Goal: Communication & Community: Answer question/provide support

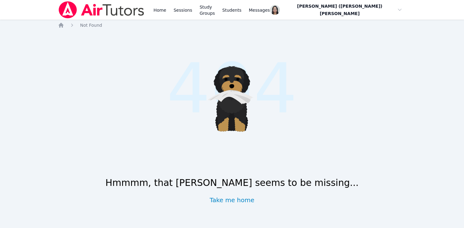
click at [169, 10] on div "Home Sessions Study Groups Students Messages" at bounding box center [211, 10] width 119 height 20
click at [175, 12] on link "Sessions" at bounding box center [182, 10] width 21 height 20
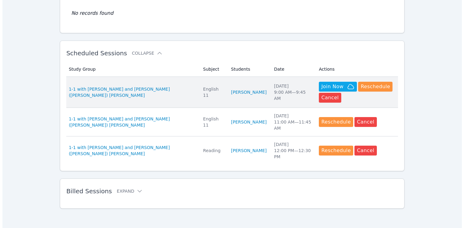
scroll to position [147, 0]
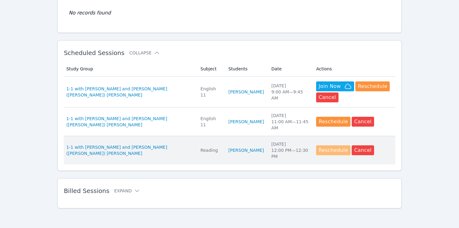
click at [320, 151] on button "Reschedule" at bounding box center [333, 150] width 34 height 10
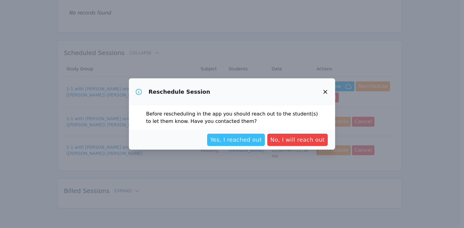
click at [254, 142] on span "Yes, I reached out" at bounding box center [236, 139] width 52 height 9
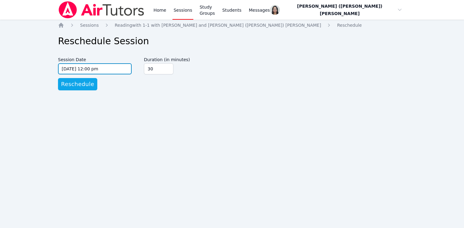
click at [83, 70] on input "09/05/2025 12:00 pm" at bounding box center [95, 68] width 74 height 11
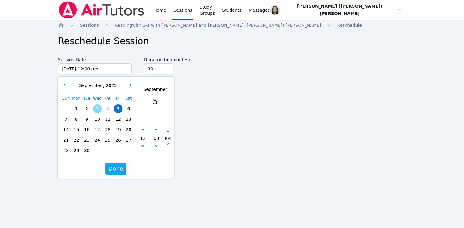
click at [96, 107] on span "3" at bounding box center [97, 108] width 9 height 9
type input "09/03/2025 12:00 pm"
click at [117, 168] on span "Done" at bounding box center [115, 168] width 15 height 9
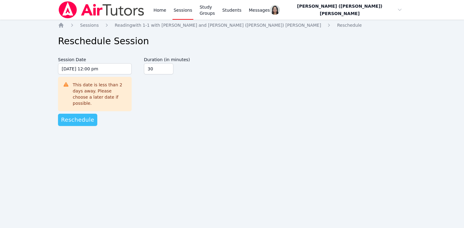
click at [83, 115] on span "Reschedule" at bounding box center [77, 119] width 33 height 9
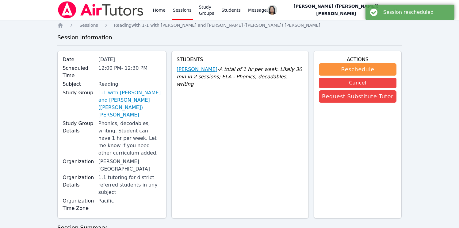
click at [213, 69] on link "Dante Valdes Alzamora" at bounding box center [197, 69] width 41 height 7
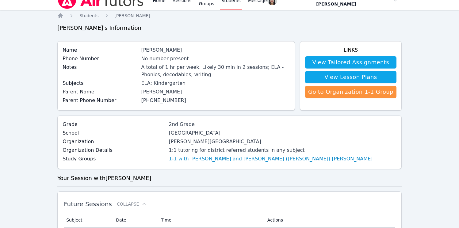
scroll to position [12, 0]
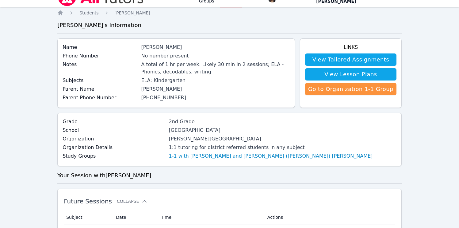
click at [178, 155] on link "1-1 with Dante Valdes Alzamora and Jacqueline (Jackie) Reynoza" at bounding box center [271, 155] width 204 height 7
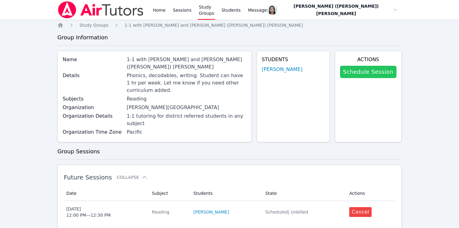
click at [355, 73] on link "Schedule Session" at bounding box center [368, 72] width 56 height 12
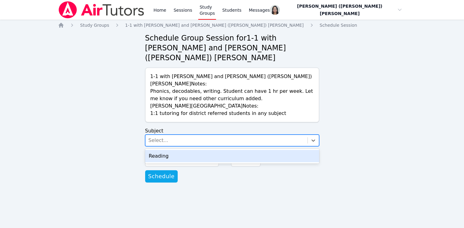
click at [198, 135] on div "Select..." at bounding box center [226, 140] width 162 height 11
click at [192, 150] on div "Reading" at bounding box center [232, 156] width 174 height 12
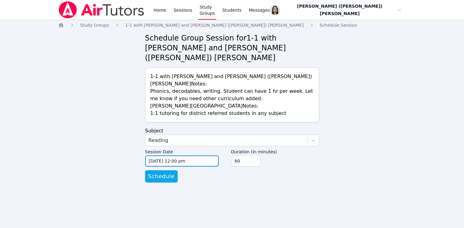
click at [184, 155] on input "09/03/2025 12:00 pm" at bounding box center [182, 160] width 74 height 11
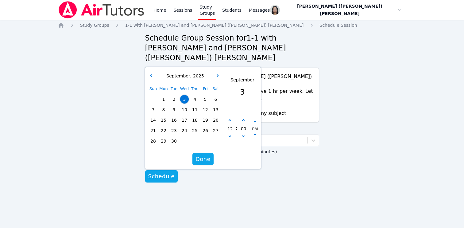
click at [205, 95] on span "5" at bounding box center [205, 99] width 9 height 9
type input "09/05/2025 12:00 pm"
click at [206, 155] on span "Done" at bounding box center [202, 159] width 15 height 9
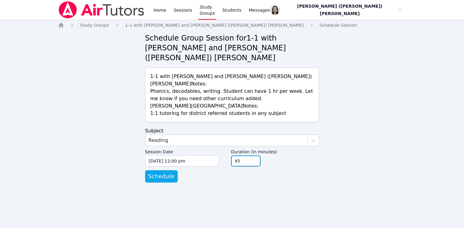
click at [254, 155] on input "45" at bounding box center [245, 160] width 29 height 11
type input "30"
click at [254, 155] on input "30" at bounding box center [245, 160] width 29 height 11
click at [240, 158] on form "Subject Reading Session Date 09/05/2025 12:00 pm 9/5/2025 12:00 pm Duration (in…" at bounding box center [232, 154] width 174 height 55
click at [166, 172] on span "Schedule" at bounding box center [161, 176] width 26 height 9
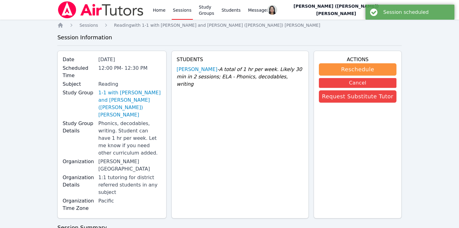
click at [181, 8] on link "Sessions" at bounding box center [182, 10] width 21 height 20
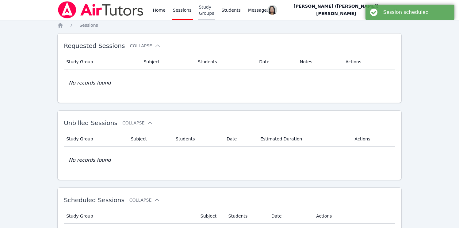
click at [207, 3] on link "Study Groups" at bounding box center [207, 10] width 18 height 20
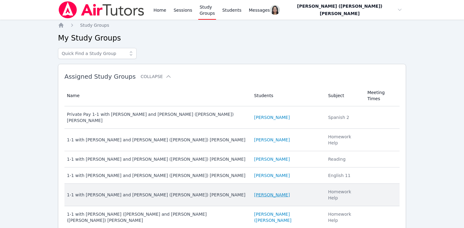
click at [280, 191] on link "Varvara Tumanova" at bounding box center [272, 194] width 36 height 6
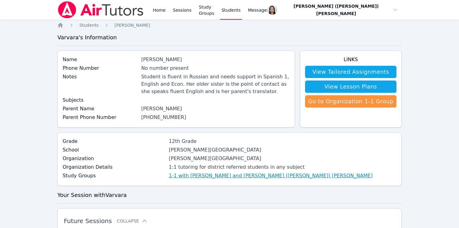
click at [192, 175] on link "1-1 with Varvara Tumanova and Jacqueline (Jackie) Reynoza" at bounding box center [271, 175] width 204 height 7
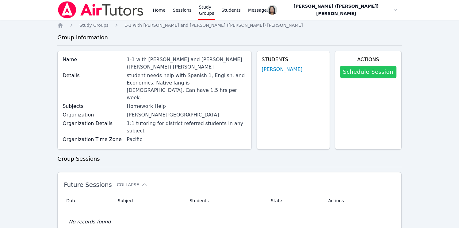
click at [381, 72] on link "Schedule Session" at bounding box center [368, 72] width 56 height 12
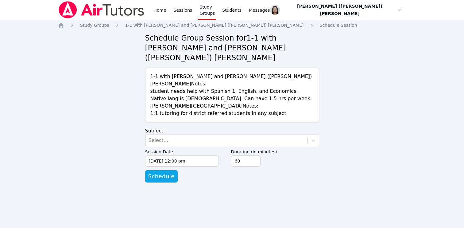
click at [205, 135] on div "Select..." at bounding box center [226, 140] width 162 height 11
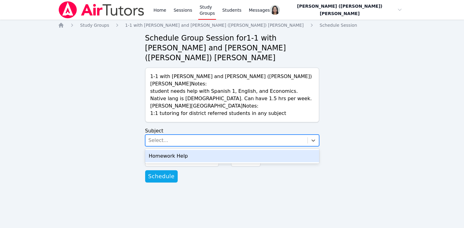
click at [203, 150] on div "Homework Help" at bounding box center [232, 156] width 174 height 12
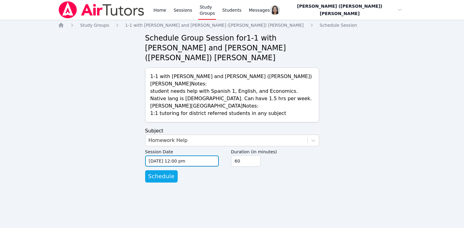
click at [183, 155] on input "09/03/2025 12:00 pm" at bounding box center [182, 160] width 74 height 11
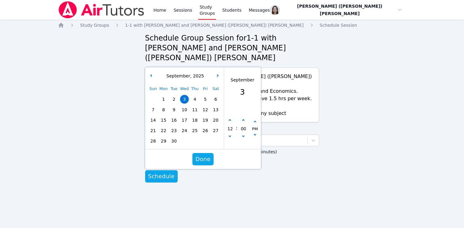
click at [204, 95] on span "5" at bounding box center [205, 99] width 9 height 9
click at [229, 134] on icon "button" at bounding box center [229, 135] width 2 height 2
type input "09/05/2025 11:00 am"
type input "11"
click at [229, 134] on icon "button" at bounding box center [229, 135] width 2 height 2
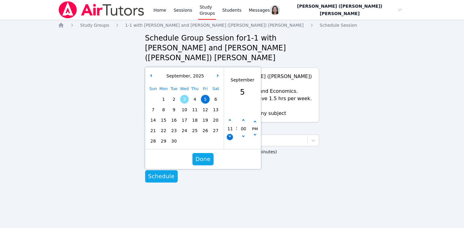
type input "09/05/2025 10:00 am"
type input "10"
click at [229, 134] on icon "button" at bounding box center [229, 135] width 2 height 2
type input "09/05/2025 09:00 am"
type input "09"
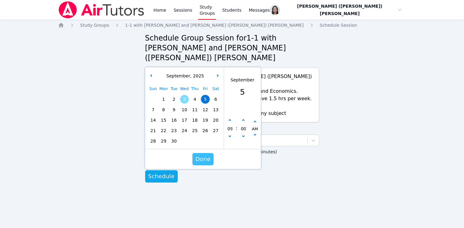
click at [203, 155] on span "Done" at bounding box center [202, 159] width 15 height 9
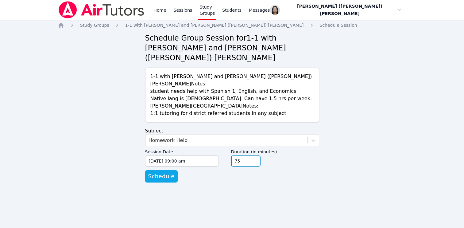
click at [255, 155] on input "75" at bounding box center [245, 160] width 29 height 11
type input "90"
click at [255, 155] on input "90" at bounding box center [245, 160] width 29 height 11
click at [227, 158] on form "Subject Homework Help Session Date 09/05/2025 09:00 am 9/5/2025 9:00 am Duratio…" at bounding box center [232, 154] width 174 height 55
click at [168, 172] on span "Schedule" at bounding box center [161, 176] width 26 height 9
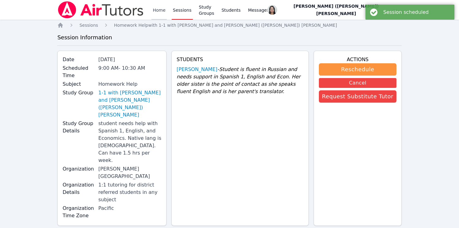
click at [159, 13] on link "Home" at bounding box center [158, 10] width 15 height 20
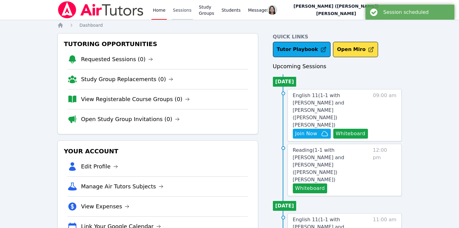
click at [172, 9] on link "Sessions" at bounding box center [182, 10] width 21 height 20
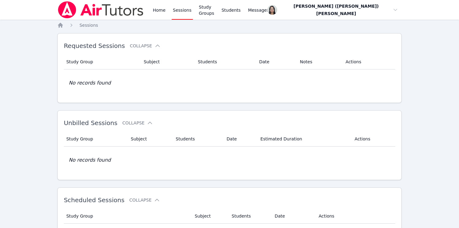
scroll to position [204, 0]
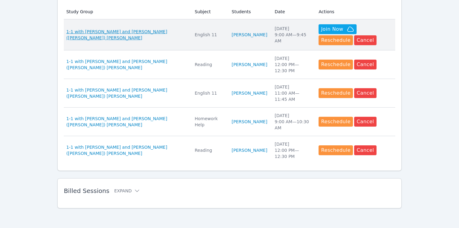
click at [163, 31] on span "1-1 with Yukito Wakasugi and Jacqueline (Jackie) Reynoza" at bounding box center [126, 35] width 121 height 12
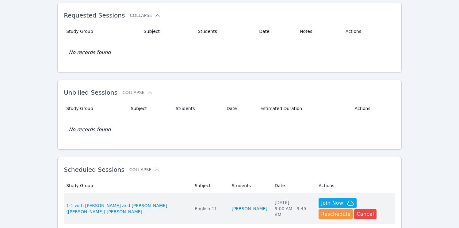
scroll to position [92, 0]
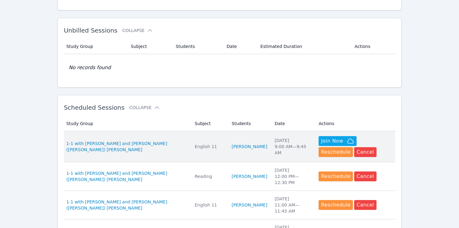
click at [209, 132] on td "Subject English 11" at bounding box center [209, 146] width 37 height 31
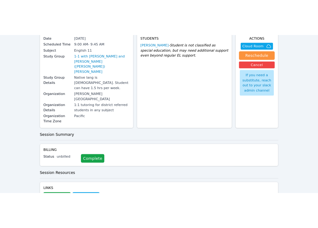
scroll to position [59, 0]
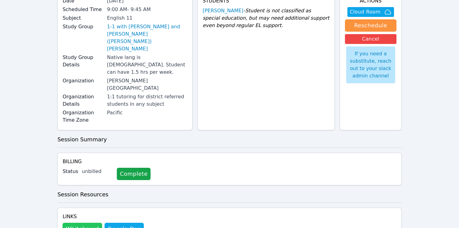
click at [77, 222] on button "Whiteboard" at bounding box center [83, 228] width 40 height 12
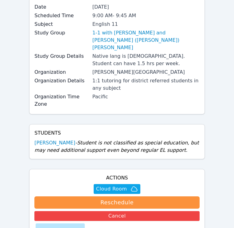
scroll to position [0, 0]
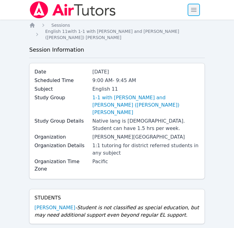
click at [191, 11] on span "button" at bounding box center [193, 9] width 13 height 13
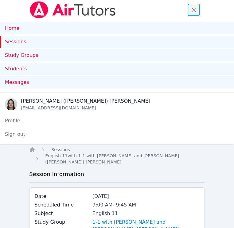
click at [195, 11] on span "button" at bounding box center [193, 9] width 13 height 13
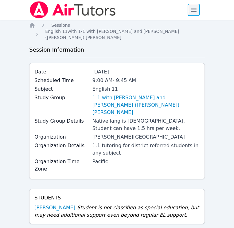
click at [193, 11] on span "button" at bounding box center [193, 9] width 13 height 13
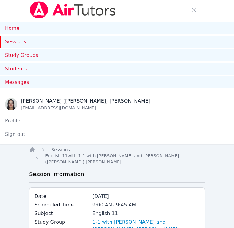
click at [28, 44] on link "Sessions" at bounding box center [117, 42] width 234 height 12
click at [197, 12] on span "button" at bounding box center [193, 9] width 13 height 13
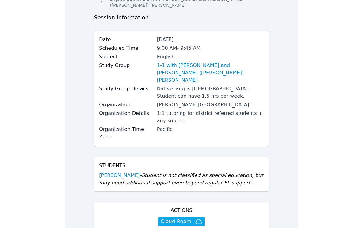
scroll to position [107, 0]
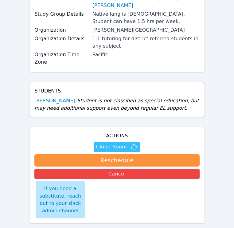
click at [107, 143] on span "Cloud Room" at bounding box center [111, 146] width 31 height 7
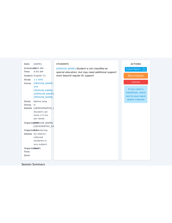
scroll to position [0, 0]
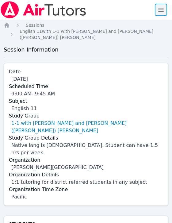
click at [156, 10] on span "button" at bounding box center [160, 9] width 13 height 13
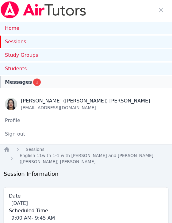
click at [31, 78] on link "Messages 1" at bounding box center [86, 82] width 172 height 12
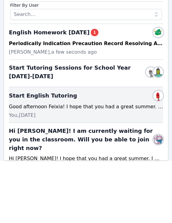
scroll to position [178, 0]
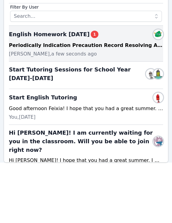
click at [64, 46] on div "Periodically Indication Precaution Record Resolving Adhere Monitor Routine Rest…" at bounding box center [86, 45] width 154 height 7
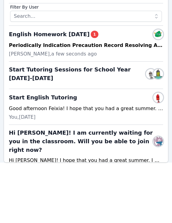
scroll to position [122, 0]
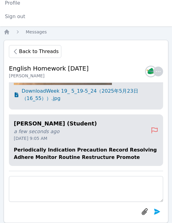
click at [49, 90] on span "Download Week 19_ 5_19-5_24（2025年5月23日（16_55））.jpg" at bounding box center [90, 94] width 136 height 15
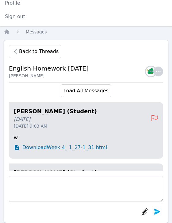
scroll to position [-3765, 0]
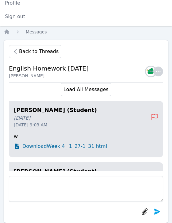
click at [71, 148] on span "Download Week 4_ 1_27-1_31.html" at bounding box center [64, 146] width 85 height 7
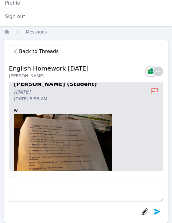
scroll to position [0, 0]
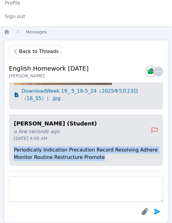
drag, startPoint x: 99, startPoint y: 161, endPoint x: 9, endPoint y: 153, distance: 90.8
click at [9, 153] on div "Yukito Wakasugi (Student) a few seconds ago Sep 3, 2025 9:05 AM Periodically In…" at bounding box center [86, 140] width 154 height 52
copy p "Periodically Indication Precaution Record Resolving Adhere Monitor Routine Rest…"
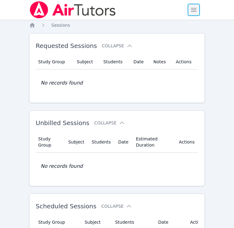
click at [195, 14] on span "button" at bounding box center [193, 9] width 13 height 13
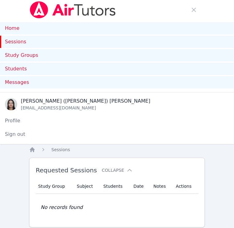
click at [194, 17] on div "Open main menu" at bounding box center [197, 10] width 20 height 20
click at [191, 10] on span "button" at bounding box center [193, 9] width 13 height 13
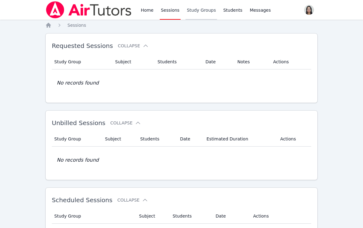
click at [201, 12] on link "Study Groups" at bounding box center [202, 10] width 32 height 20
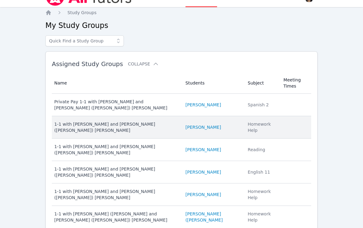
scroll to position [15, 0]
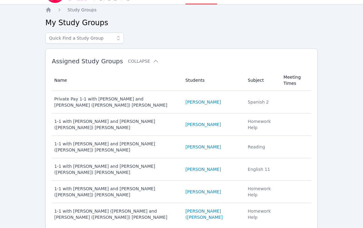
click at [206, 124] on link "Alexa Skoblova" at bounding box center [204, 124] width 36 height 6
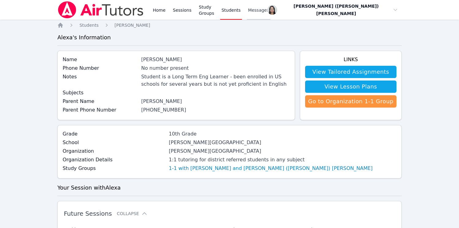
click at [238, 12] on span "Messages" at bounding box center [258, 10] width 21 height 6
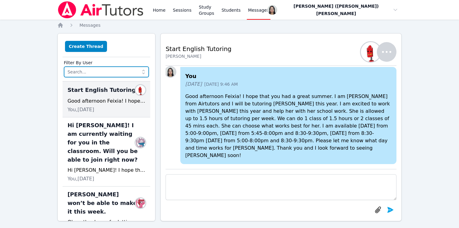
click at [89, 70] on input "text" at bounding box center [106, 71] width 85 height 11
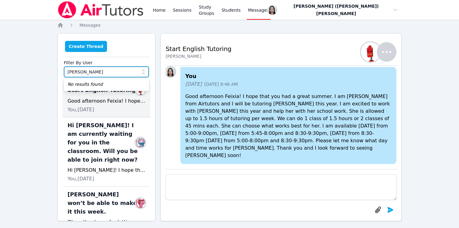
type input "anna"
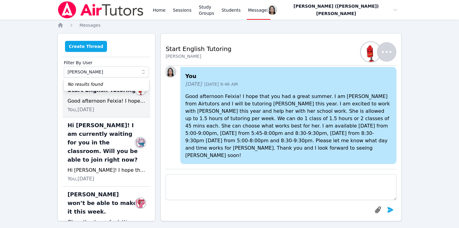
click at [90, 49] on button "Create Thread" at bounding box center [86, 46] width 42 height 11
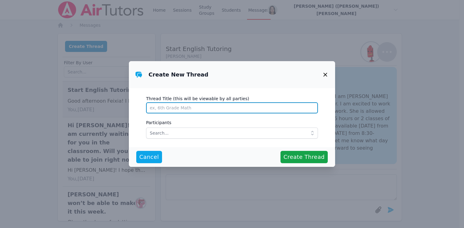
click at [170, 107] on input "Thread Title (this will be viewable by all parties)" at bounding box center [232, 107] width 172 height 11
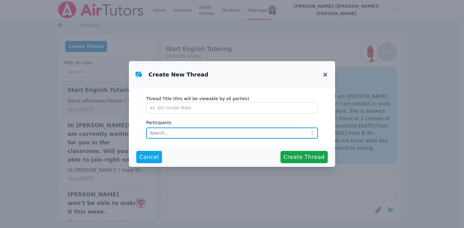
click at [161, 133] on input "text" at bounding box center [232, 132] width 172 height 11
type input "anna sko"
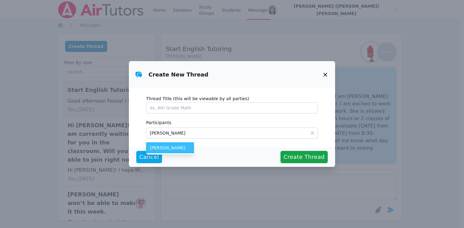
click at [166, 147] on span "Anna Skoblova" at bounding box center [170, 147] width 40 height 6
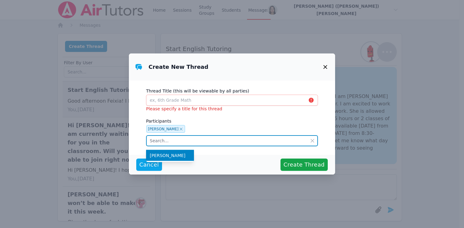
click at [178, 141] on input "text" at bounding box center [232, 140] width 172 height 11
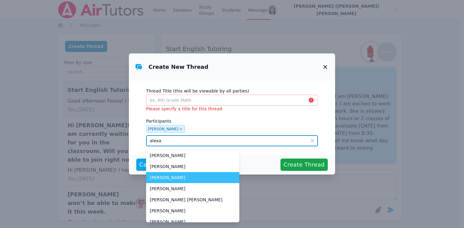
type input "alexa"
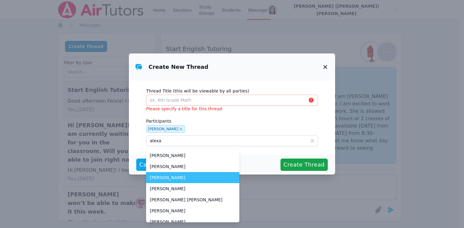
click at [169, 175] on span "Alexa Skoblova" at bounding box center [193, 177] width 86 height 6
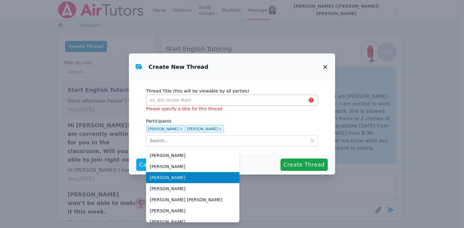
click at [169, 177] on span "Alexa Skoblova" at bounding box center [193, 177] width 86 height 6
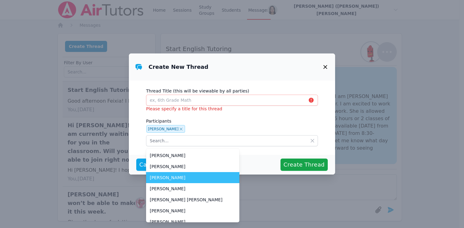
click at [172, 176] on span "Alexa Skoblova" at bounding box center [193, 177] width 86 height 6
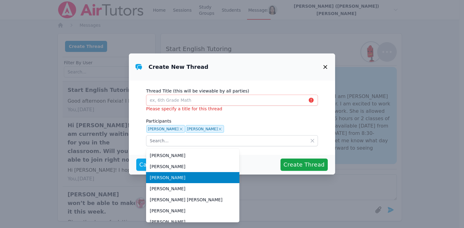
click at [223, 162] on div "Cancel Create Thread" at bounding box center [231, 164] width 191 height 12
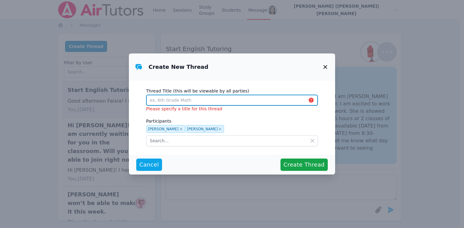
click at [153, 102] on input "Thread Title (this will be viewable by all parties)" at bounding box center [232, 99] width 172 height 11
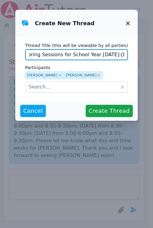
scroll to position [0, 25]
type input "Start Tutoring Sessions for School Year [DATE]-[DATE]"
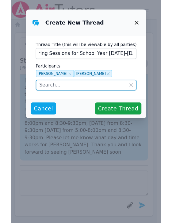
scroll to position [0, 0]
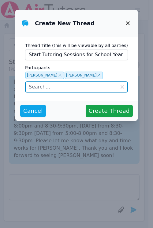
click at [83, 84] on input "text" at bounding box center [76, 86] width 103 height 11
type input "alexa"
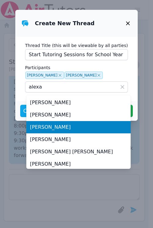
click at [124, 72] on div "Thread Title (this will be viewable by all parties) Start Tutoring Sessions for…" at bounding box center [76, 69] width 123 height 64
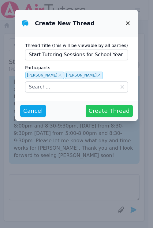
click at [109, 109] on span "Create Thread" at bounding box center [109, 110] width 41 height 9
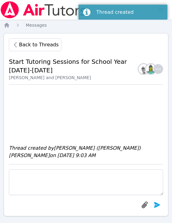
click at [75, 183] on textarea at bounding box center [86, 182] width 154 height 26
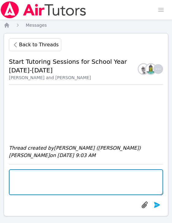
paste textarea "Good afternoon Feixia! I hope that you had a great summer. I am Jackie Reynoza …"
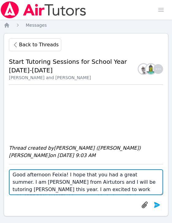
click at [53, 180] on textarea "Good afternoon Feixia! I hope that you had a great summer. I am Jackie Reynoza …" at bounding box center [86, 182] width 154 height 26
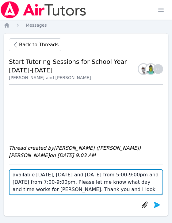
drag, startPoint x: 63, startPoint y: 181, endPoint x: 68, endPoint y: 182, distance: 5.7
click at [68, 182] on textarea "Good afternoon Anna! I hope that you had a great summer. I am Jackie Reynoza fr…" at bounding box center [86, 182] width 154 height 26
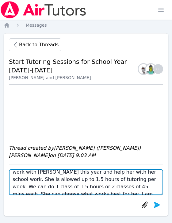
scroll to position [26, 0]
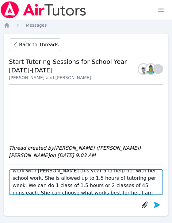
click at [115, 190] on textarea "Good afternoon Anna! I hope that you had a great summer. I am Jackie Reynoza fr…" at bounding box center [86, 182] width 154 height 26
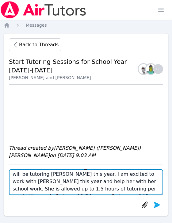
scroll to position [0, 0]
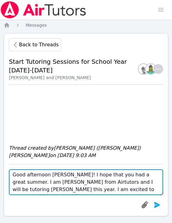
drag, startPoint x: 113, startPoint y: 189, endPoint x: 63, endPoint y: 179, distance: 51.4
click at [63, 179] on textarea "Good afternoon Anna! I hope that you had a great summer. I am Jackie Reynoza fr…" at bounding box center [86, 182] width 154 height 26
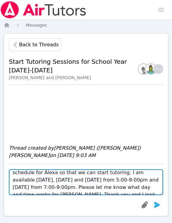
scroll to position [10, 0]
click at [126, 179] on textarea "Good afternoon Anna! I would like to make a schedule for Alexa so that we can s…" at bounding box center [86, 182] width 154 height 26
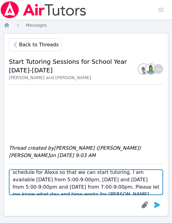
drag, startPoint x: 52, startPoint y: 185, endPoint x: 61, endPoint y: 184, distance: 8.9
click at [52, 185] on textarea "Good afternoon Anna! I would like to make a schedule for Alexa so that we can s…" at bounding box center [86, 182] width 154 height 26
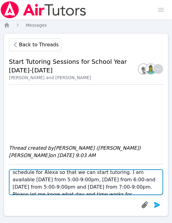
type textarea "Good afternoon [PERSON_NAME]! I would like to make a schedule for Alexa so that…"
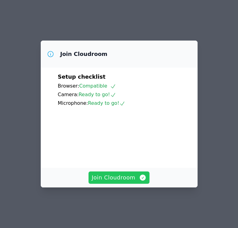
click at [110, 182] on span "Join Cloudroom" at bounding box center [119, 177] width 55 height 9
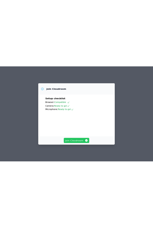
scroll to position [23, 0]
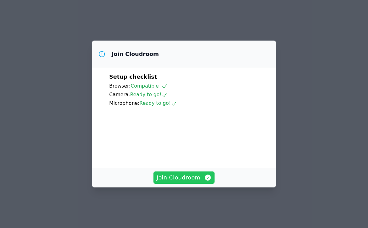
click at [179, 180] on span "Join Cloudroom" at bounding box center [183, 177] width 55 height 9
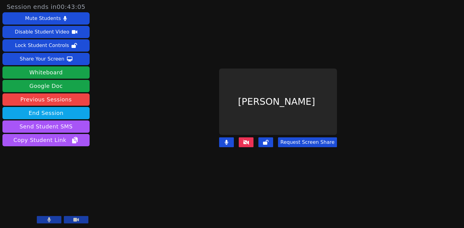
click at [248, 140] on icon at bounding box center [246, 142] width 6 height 5
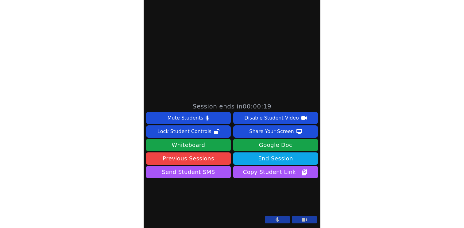
scroll to position [0, 0]
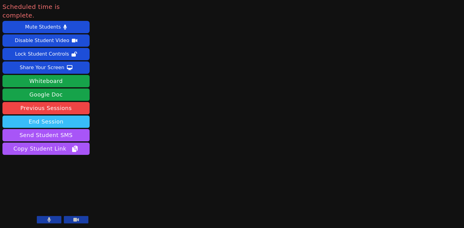
click at [38, 115] on button "End Session" at bounding box center [45, 121] width 87 height 12
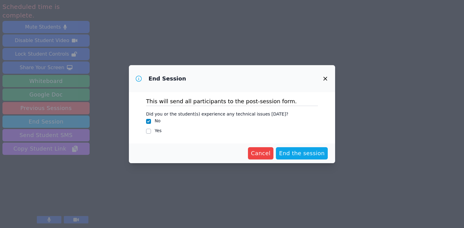
click at [153, 131] on div "Yes" at bounding box center [232, 130] width 172 height 7
click at [149, 131] on input "Yes" at bounding box center [148, 130] width 5 height 5
checkbox input "true"
checkbox input "false"
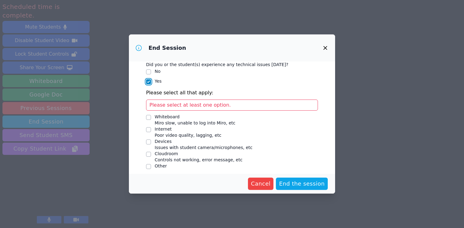
scroll to position [22, 0]
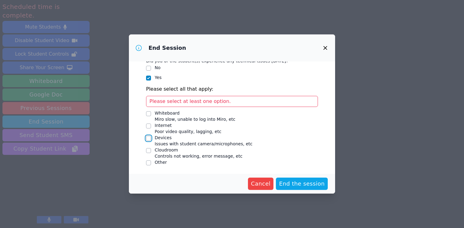
click at [150, 137] on input "Devices Issues with student camera/microphones, etc" at bounding box center [148, 138] width 5 height 5
checkbox input "true"
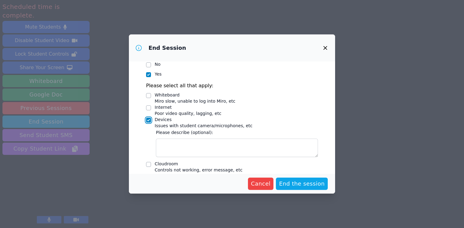
scroll to position [23, 0]
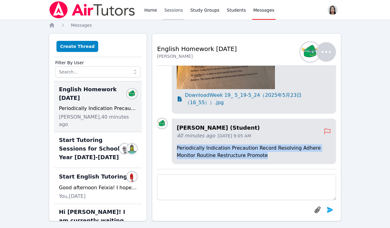
click at [170, 9] on link "Sessions" at bounding box center [173, 10] width 21 height 20
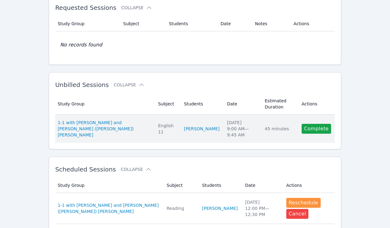
scroll to position [59, 0]
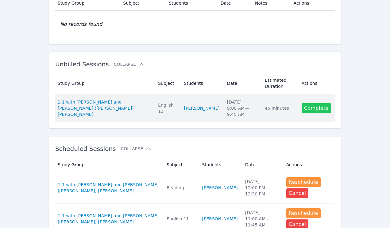
click at [321, 110] on link "Complete" at bounding box center [315, 108] width 29 height 10
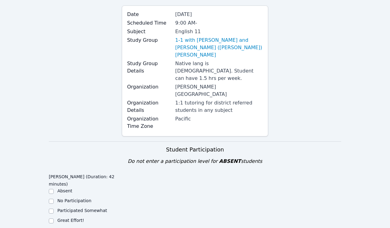
scroll to position [144, 0]
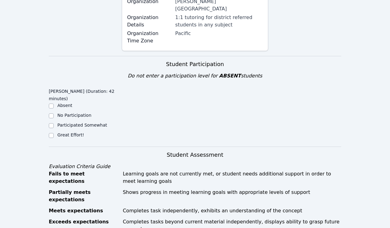
click at [75, 132] on div "Great Effort!" at bounding box center [70, 135] width 27 height 6
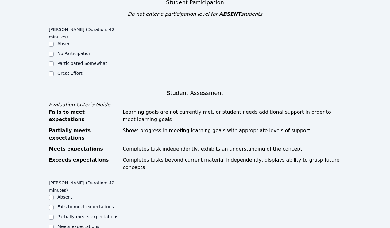
click at [50, 71] on input "Great Effort!" at bounding box center [51, 73] width 5 height 5
checkbox input "true"
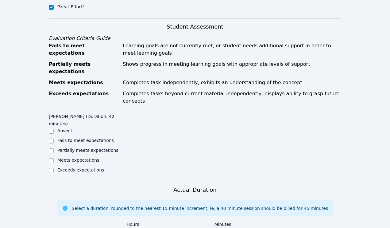
click at [67, 157] on label "Meets expectations" at bounding box center [78, 159] width 42 height 5
click at [54, 158] on input "Meets expectations" at bounding box center [51, 160] width 5 height 5
checkbox input "true"
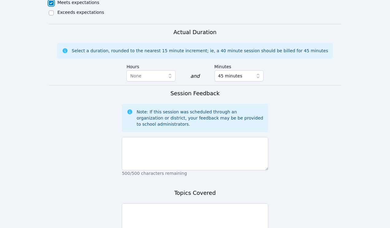
scroll to position [432, 0]
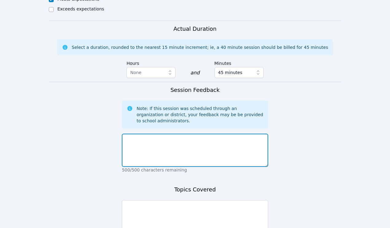
click at [203, 133] on textarea at bounding box center [195, 149] width 146 height 33
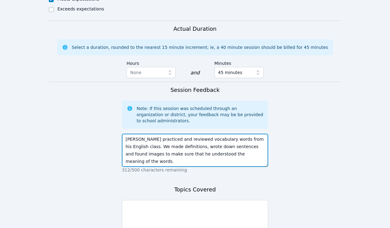
click at [202, 133] on textarea "Yukito practiced and reviewed vocabulary words from his English class. We made …" at bounding box center [195, 149] width 146 height 33
type textarea "Yukito practiced and reviewed vocabulary words from his English class. We made …"
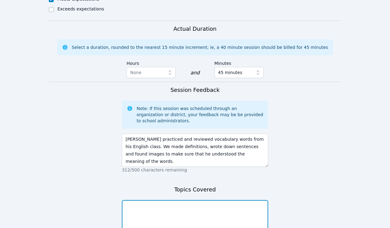
click at [206, 200] on textarea at bounding box center [195, 216] width 146 height 33
paste textarea "Yukito practiced and reviewed vocabulary words from his English class. We made …"
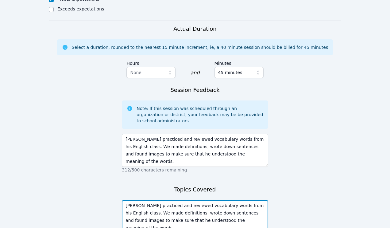
type textarea "Yukito practiced and reviewed vocabulary words from his English class. We made …"
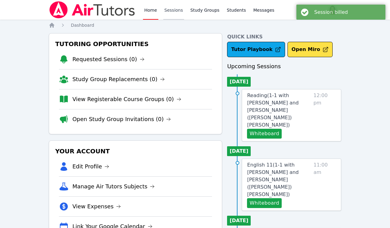
click at [166, 13] on link "Sessions" at bounding box center [173, 10] width 21 height 20
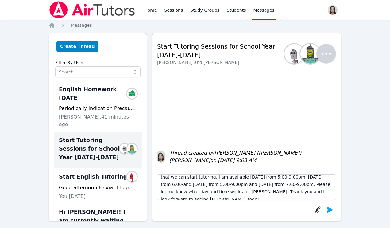
scroll to position [5, 0]
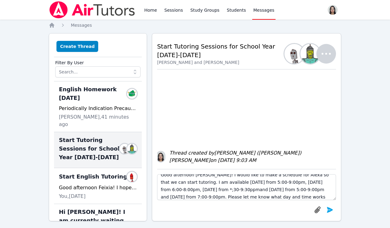
click at [197, 189] on textarea "Good afternoon [PERSON_NAME]! I would like to make a schedule for Alexa so that…" at bounding box center [246, 187] width 179 height 26
click at [218, 190] on textarea "Good afternoon [PERSON_NAME]! I would like to make a schedule for Alexa so that…" at bounding box center [246, 187] width 179 height 26
click at [222, 190] on textarea "Good afternoon [PERSON_NAME]! I would like to make a schedule for Alexa so that…" at bounding box center [246, 187] width 179 height 26
drag, startPoint x: 263, startPoint y: 189, endPoint x: 271, endPoint y: 189, distance: 8.3
click at [271, 190] on textarea "Good afternoon [PERSON_NAME]! I would like to make a schedule for Alexa so that…" at bounding box center [246, 187] width 179 height 26
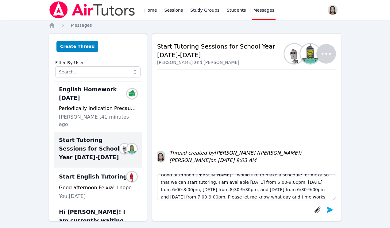
click at [276, 189] on textarea "Good afternoon [PERSON_NAME]! I would like to make a schedule for Alexa so that…" at bounding box center [246, 187] width 179 height 26
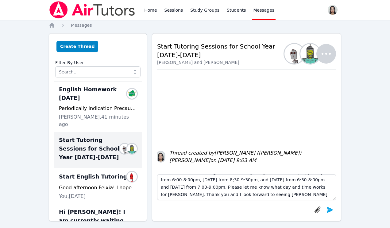
drag, startPoint x: 292, startPoint y: 190, endPoint x: 198, endPoint y: 185, distance: 93.7
click at [198, 185] on textarea "Good afternoon [PERSON_NAME]! I would like to make a schedule for Alexa so that…" at bounding box center [246, 187] width 179 height 26
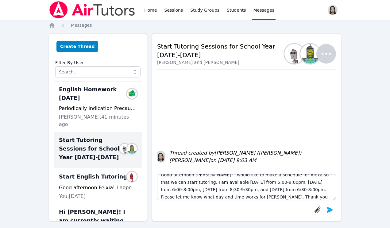
scroll to position [0, 0]
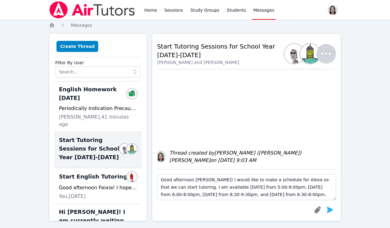
click at [178, 188] on textarea "Good afternoon [PERSON_NAME]! I would like to make a schedule for Alexa so that…" at bounding box center [246, 187] width 179 height 26
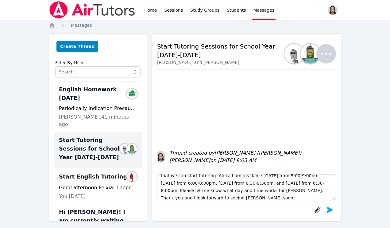
scroll to position [15, 0]
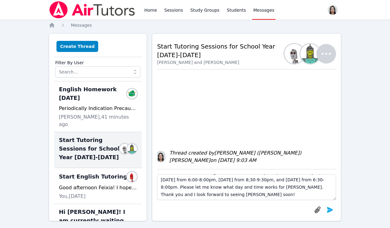
click at [244, 189] on textarea "Good afternoon [PERSON_NAME]! I would like to make a schedule for Alexa so that…" at bounding box center [246, 187] width 179 height 26
click at [178, 194] on textarea "Good afternoon [PERSON_NAME]! I would like to make a schedule for Alexa so that…" at bounding box center [246, 187] width 179 height 26
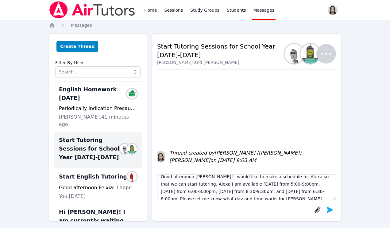
scroll to position [0, 0]
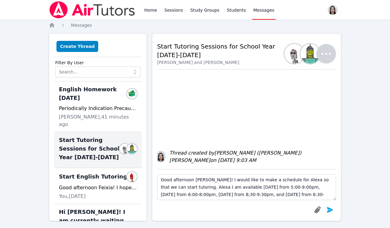
click at [191, 188] on textarea "Good afternoon [PERSON_NAME]! I would like to make a schedule for Alexa so that…" at bounding box center [246, 187] width 179 height 26
click at [190, 188] on textarea "Good afternoon [PERSON_NAME]! I would like to make a schedule for Alexa so that…" at bounding box center [246, 187] width 179 height 26
click at [218, 188] on textarea "Good afternoon [PERSON_NAME]! I would like to make a schedule for Alexa so that…" at bounding box center [246, 187] width 179 height 26
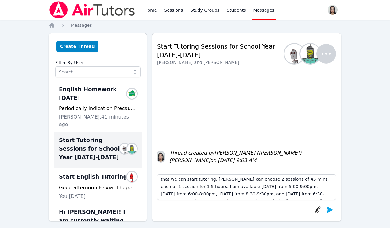
scroll to position [15, 0]
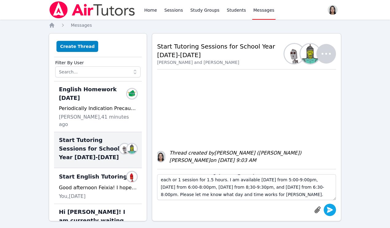
type textarea "Good afternoon [PERSON_NAME]! I would like to make a schedule for Alexa so that…"
click at [325, 208] on button "submit" at bounding box center [330, 209] width 12 height 12
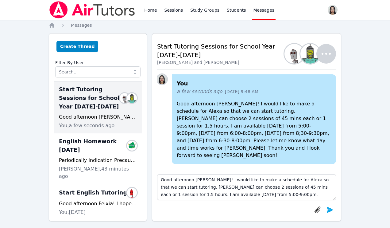
scroll to position [-7, 0]
